Goal: Task Accomplishment & Management: Use online tool/utility

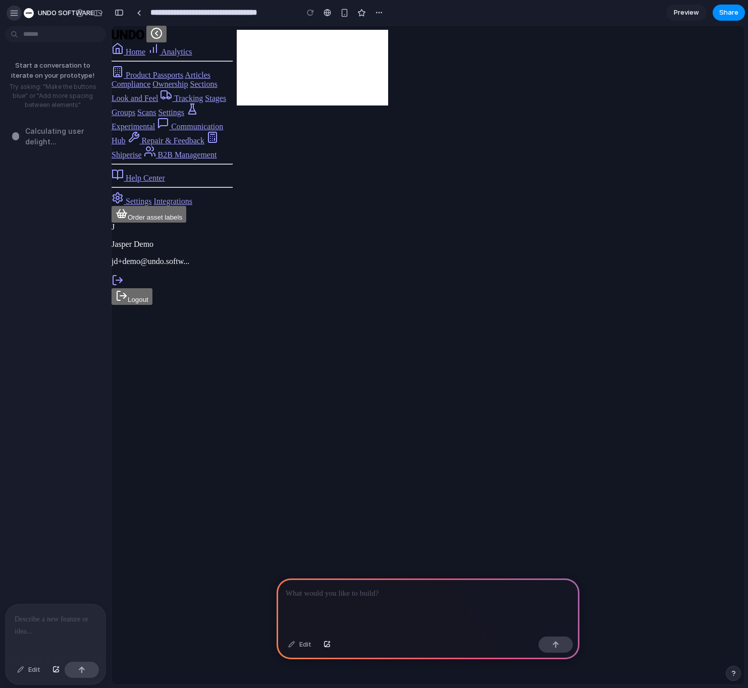
click at [13, 9] on div "button" at bounding box center [14, 13] width 9 height 9
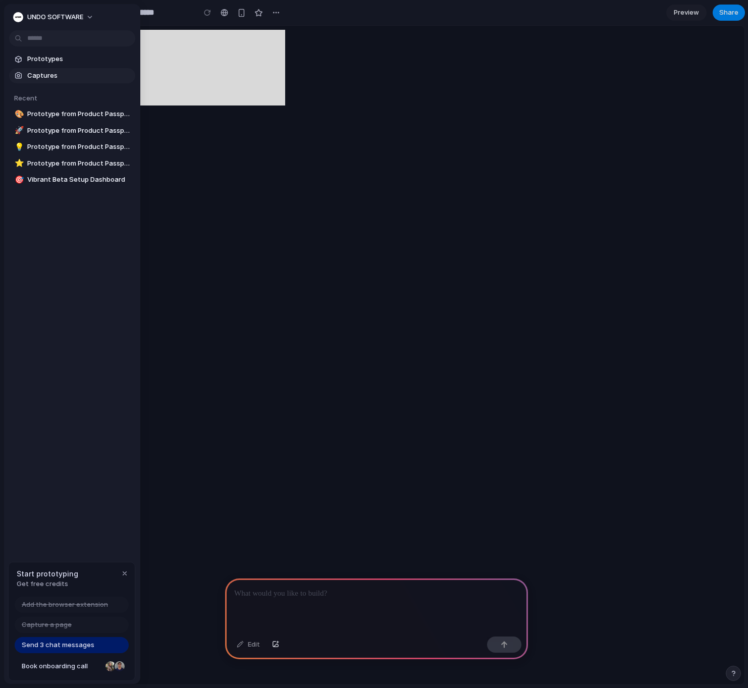
click at [47, 75] on span "Captures" at bounding box center [79, 76] width 104 height 10
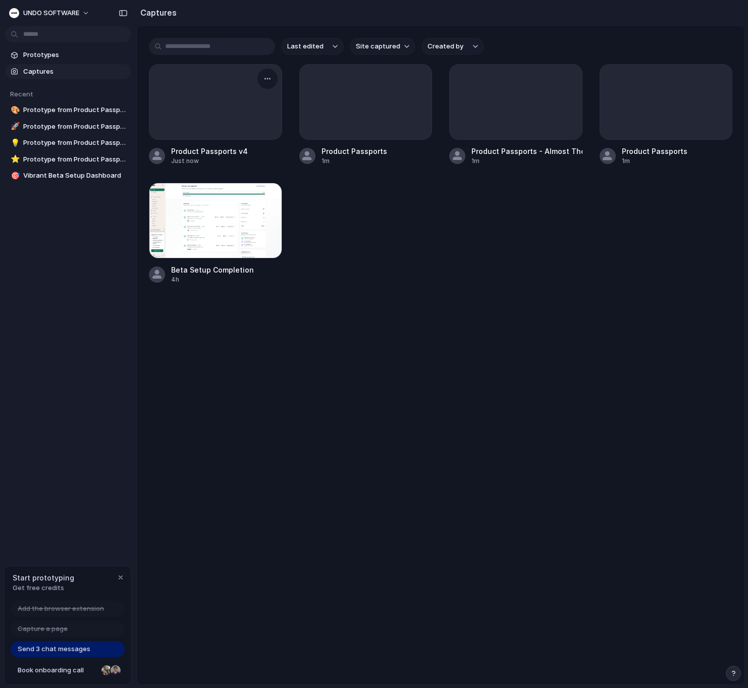
click at [210, 122] on div at bounding box center [215, 102] width 132 height 75
click at [214, 156] on div "Product Passports v4" at bounding box center [209, 151] width 77 height 11
click at [201, 108] on div at bounding box center [215, 102] width 132 height 75
click at [60, 54] on span "Prototypes" at bounding box center [75, 55] width 104 height 10
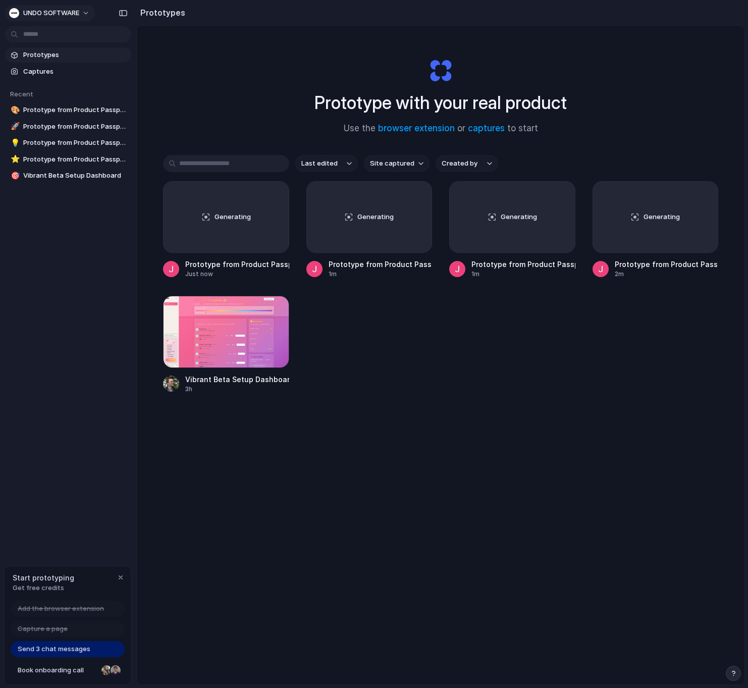
click at [88, 10] on button "UNDO SOFTWARE" at bounding box center [50, 13] width 90 height 16
drag, startPoint x: 349, startPoint y: 324, endPoint x: 360, endPoint y: 324, distance: 10.6
click at [350, 324] on div "Settings Invite members Change theme Sign out" at bounding box center [374, 344] width 748 height 688
click at [629, 228] on div "Generating" at bounding box center [655, 217] width 125 height 71
click at [261, 230] on div "Generating" at bounding box center [226, 217] width 125 height 71
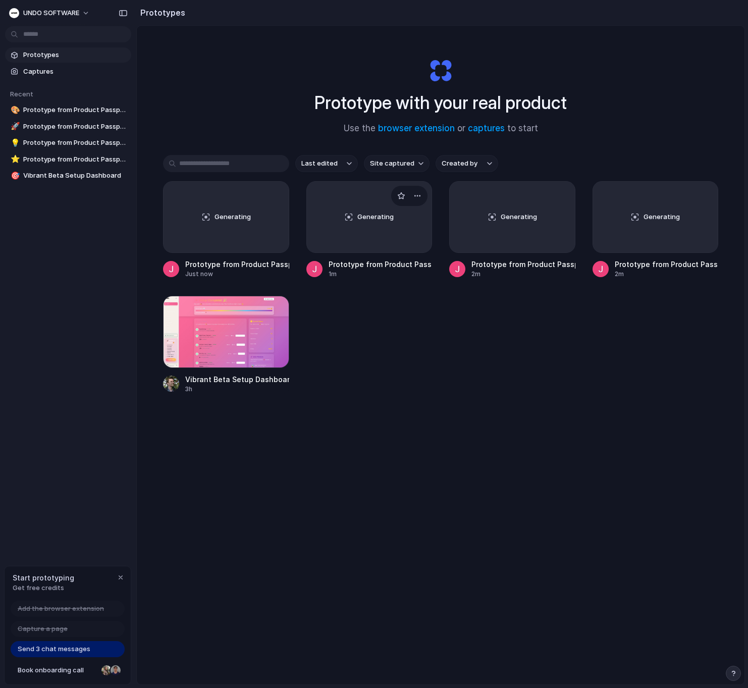
click at [368, 231] on div "Generating" at bounding box center [369, 217] width 125 height 71
click at [495, 232] on div "Generating" at bounding box center [512, 217] width 125 height 71
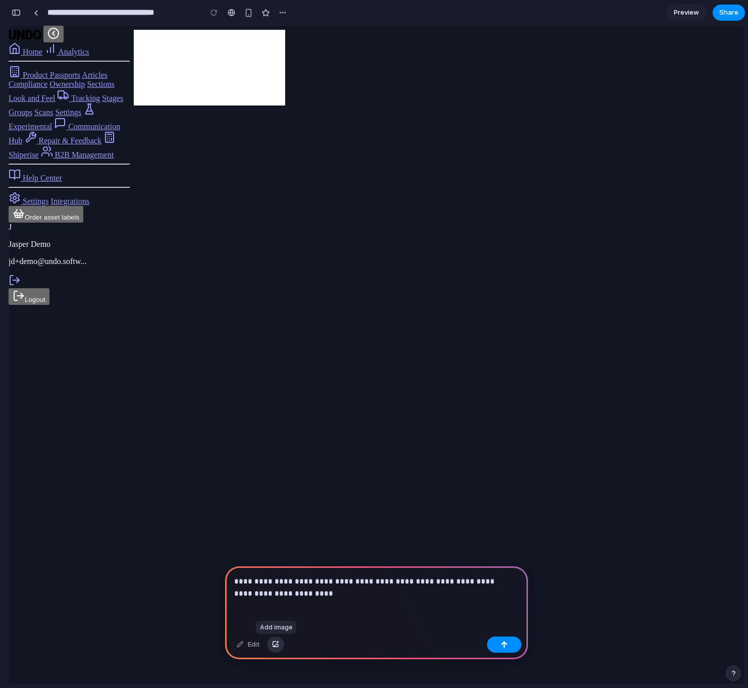
click at [276, 644] on div "button" at bounding box center [275, 645] width 7 height 6
click at [336, 617] on div "**********" at bounding box center [376, 599] width 303 height 66
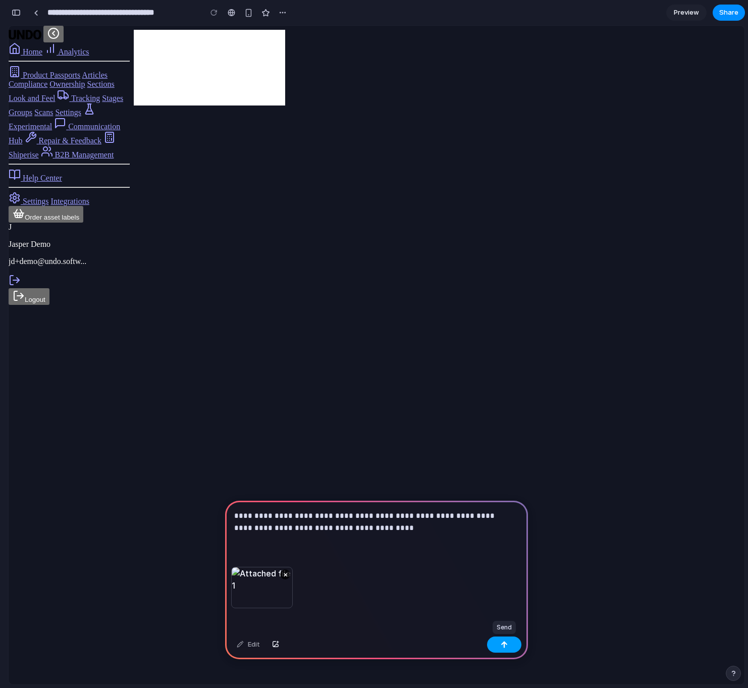
click at [500, 648] on button "button" at bounding box center [504, 645] width 34 height 16
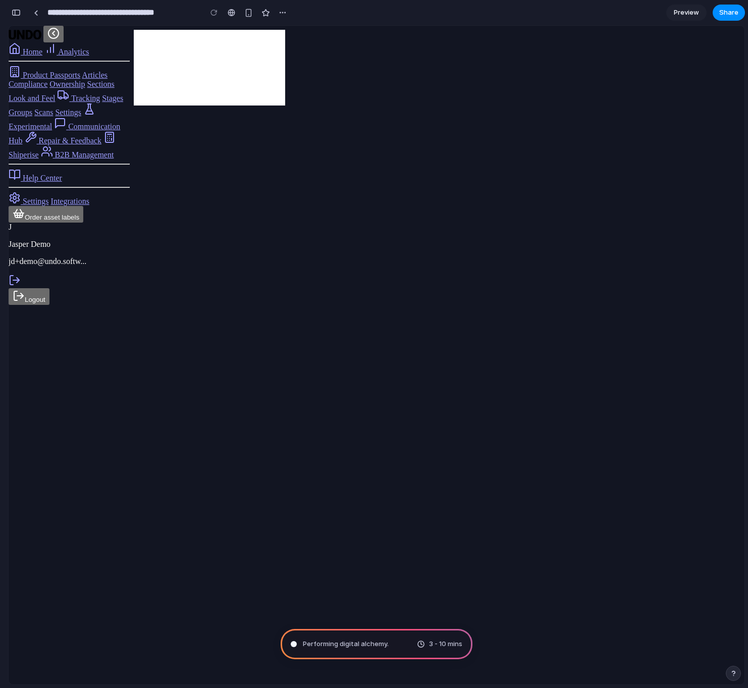
type input "**********"
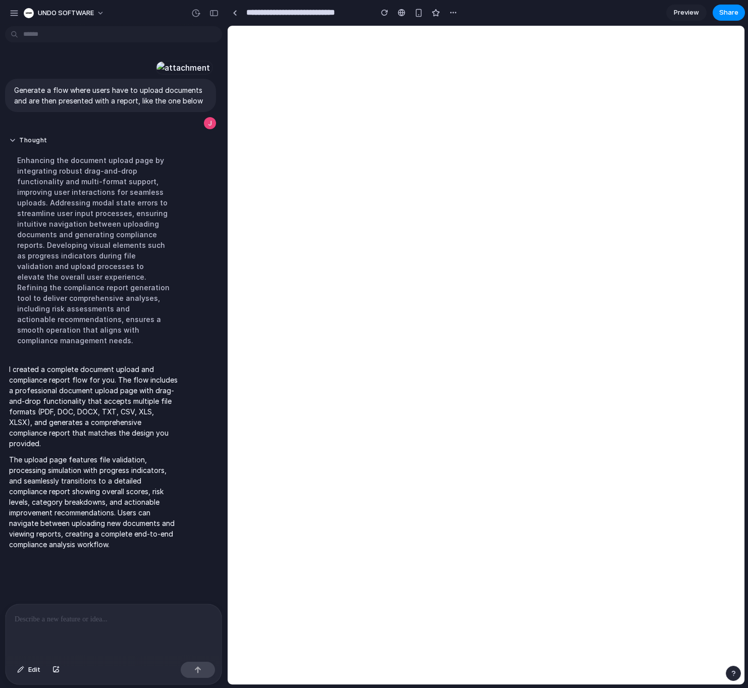
scroll to position [320, 0]
